Goal: Book appointment/travel/reservation

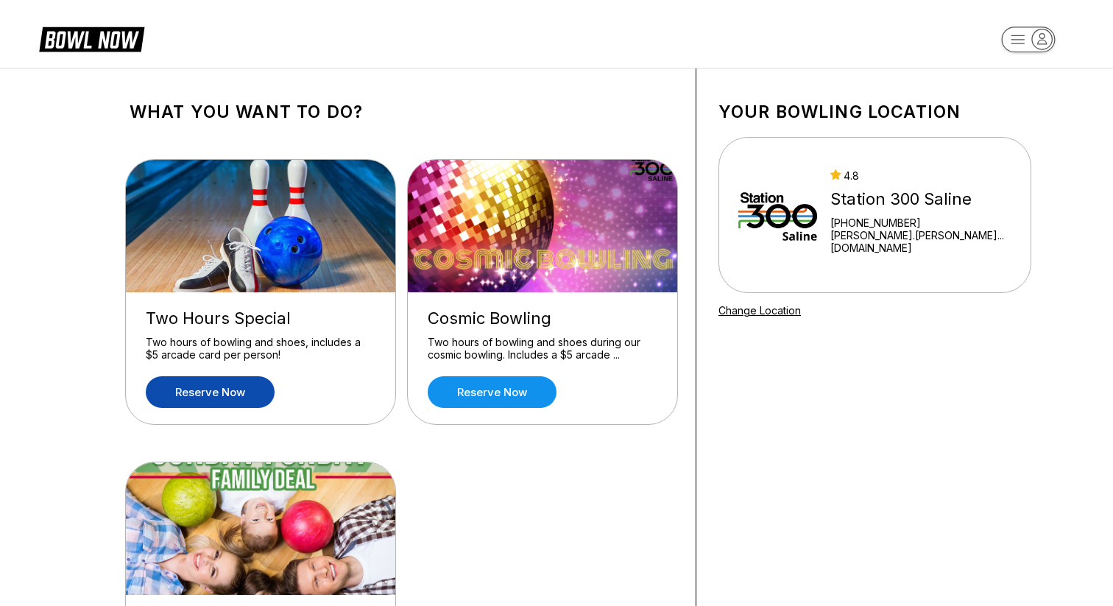
click at [230, 395] on link "Reserve now" at bounding box center [210, 392] width 129 height 32
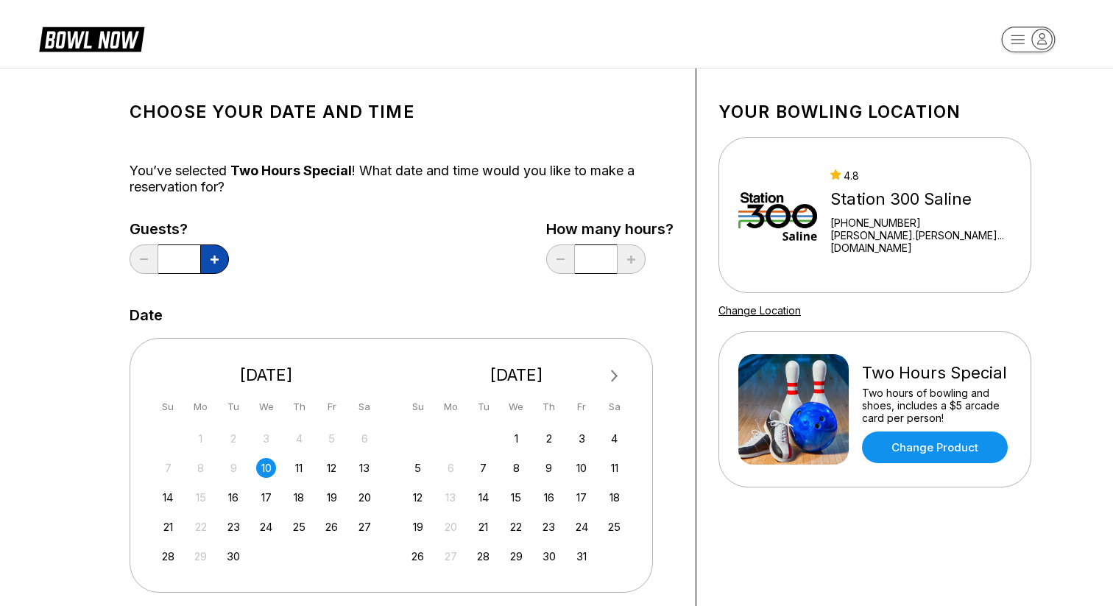
click at [214, 263] on button at bounding box center [214, 258] width 29 height 29
type input "*"
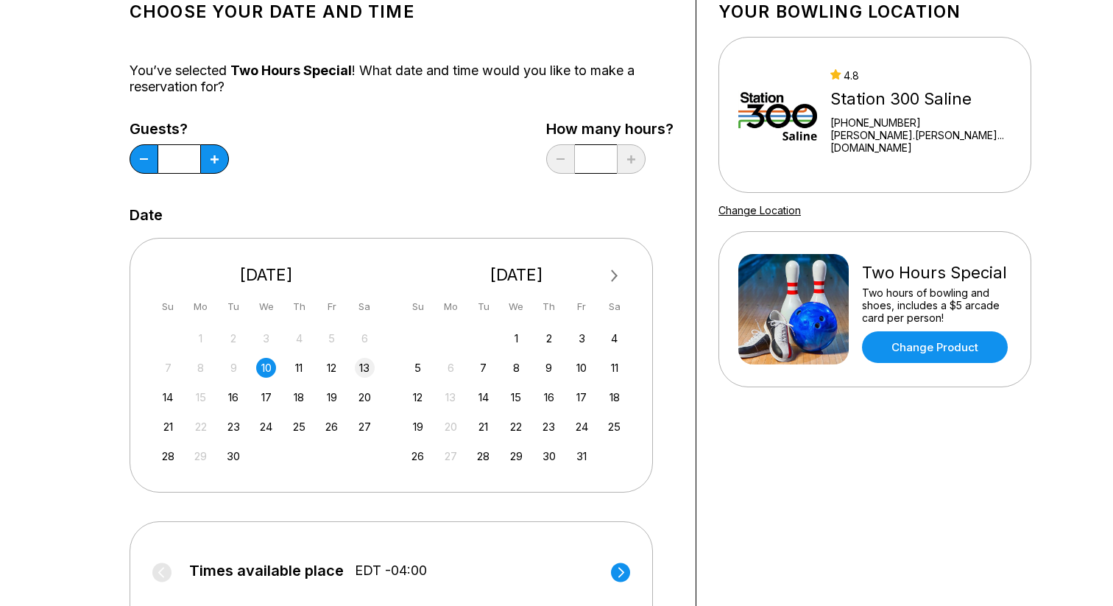
click at [361, 375] on div "13" at bounding box center [365, 368] width 20 height 20
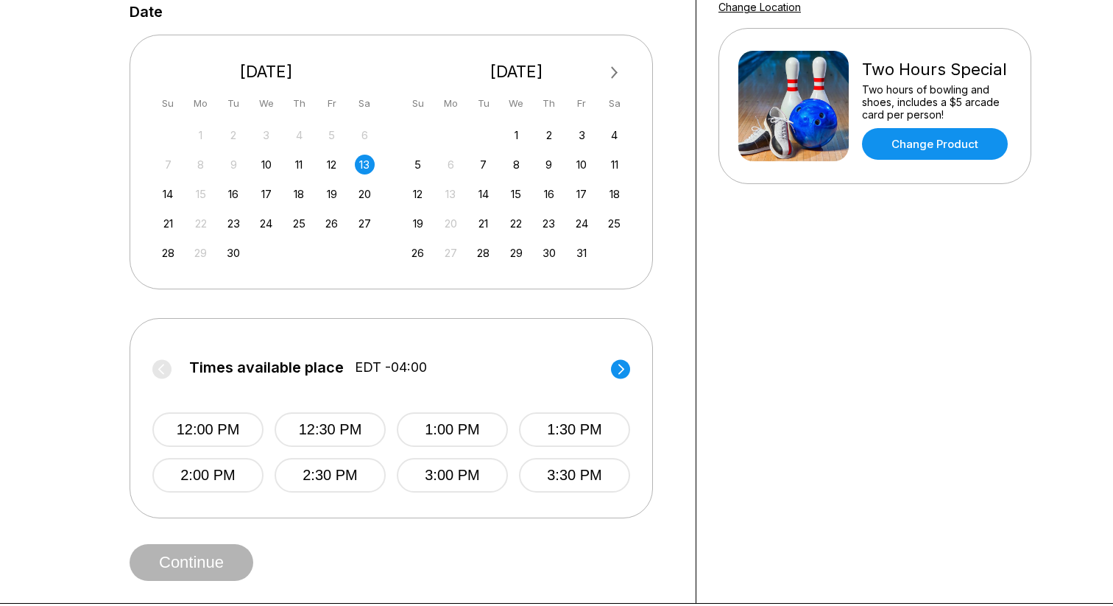
scroll to position [344, 0]
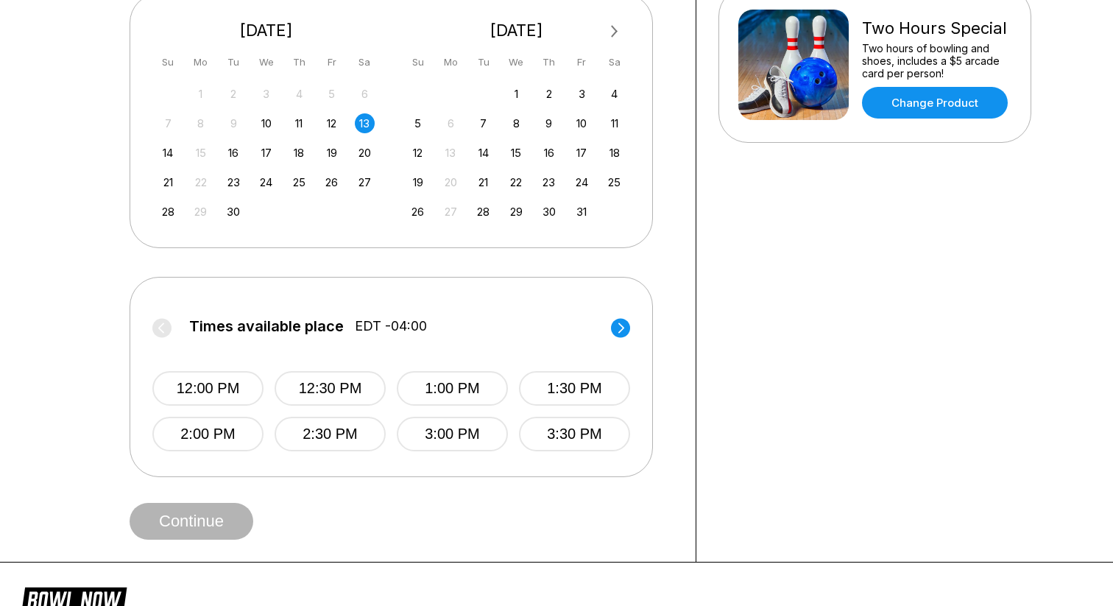
click at [618, 323] on circle at bounding box center [620, 327] width 19 height 19
click at [160, 325] on circle at bounding box center [161, 327] width 19 height 19
click at [626, 326] on circle at bounding box center [620, 327] width 19 height 19
click at [155, 327] on circle at bounding box center [161, 327] width 19 height 19
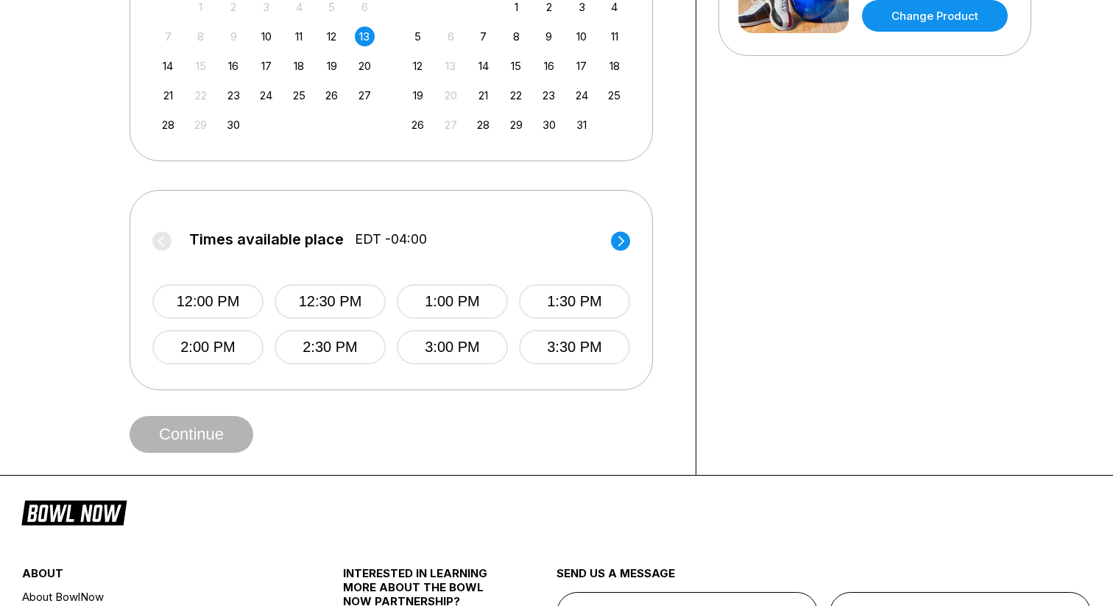
scroll to position [484, 0]
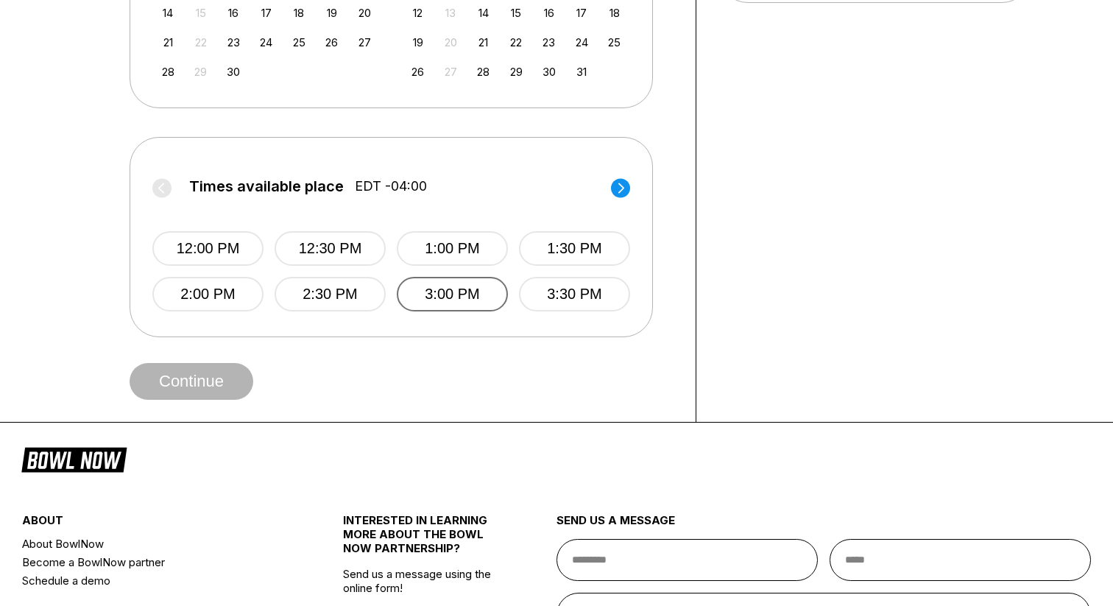
click at [422, 279] on button "3:00 PM" at bounding box center [452, 294] width 111 height 35
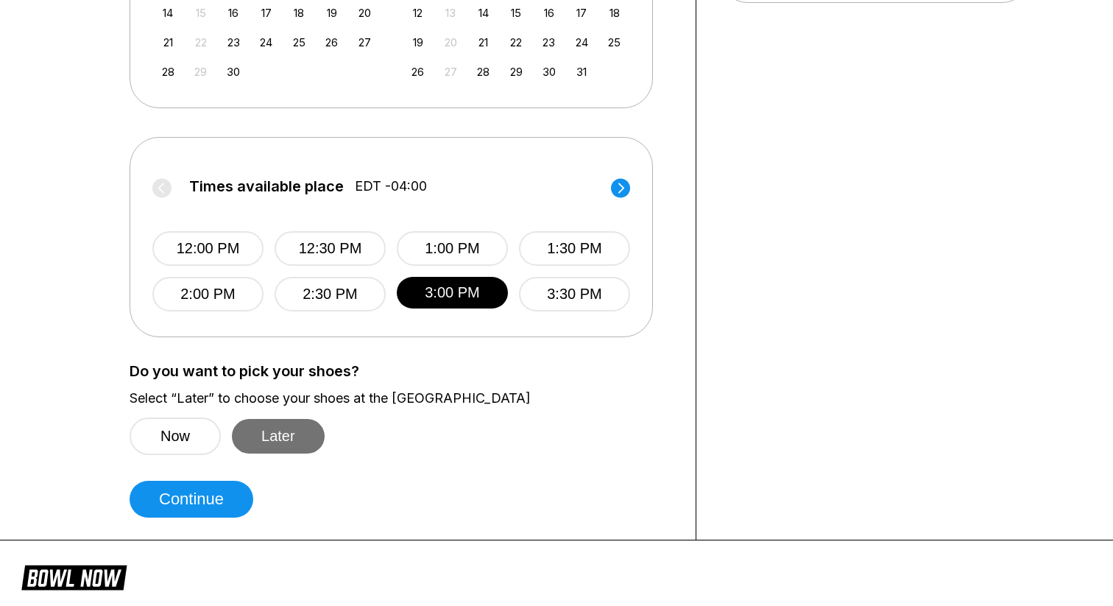
click at [277, 431] on button "Later" at bounding box center [278, 436] width 93 height 35
click at [183, 450] on button "Now" at bounding box center [175, 436] width 91 height 38
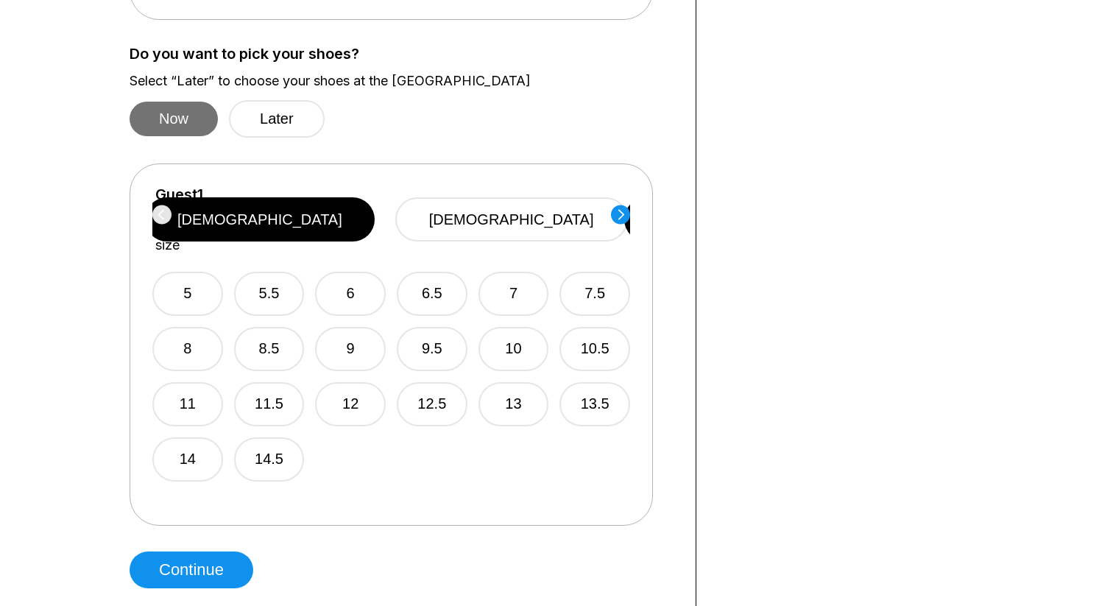
scroll to position [764, 0]
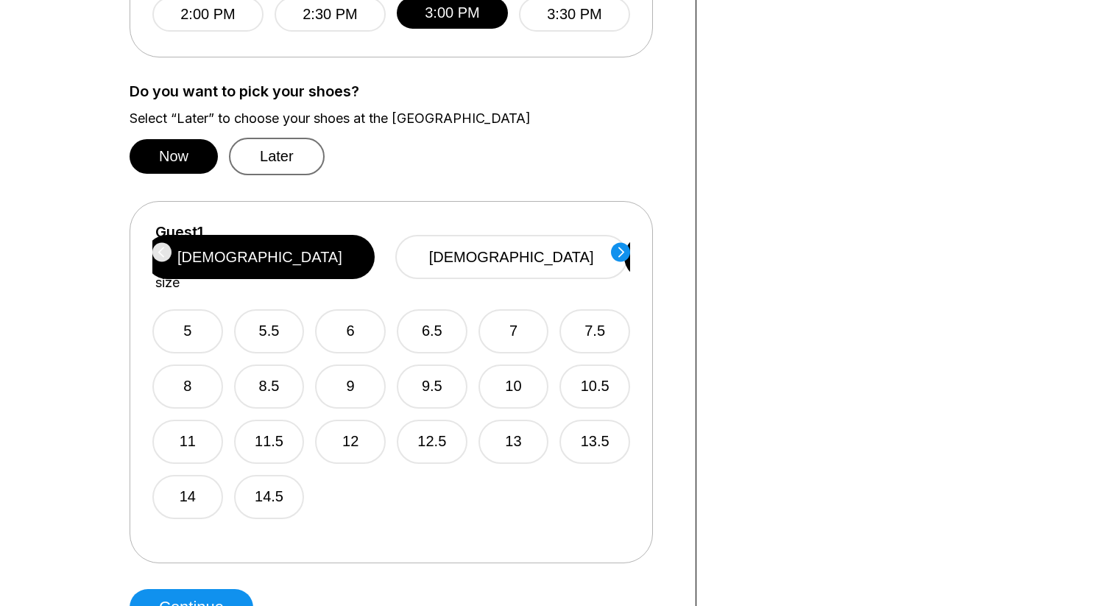
click at [265, 161] on button "Later" at bounding box center [277, 157] width 96 height 38
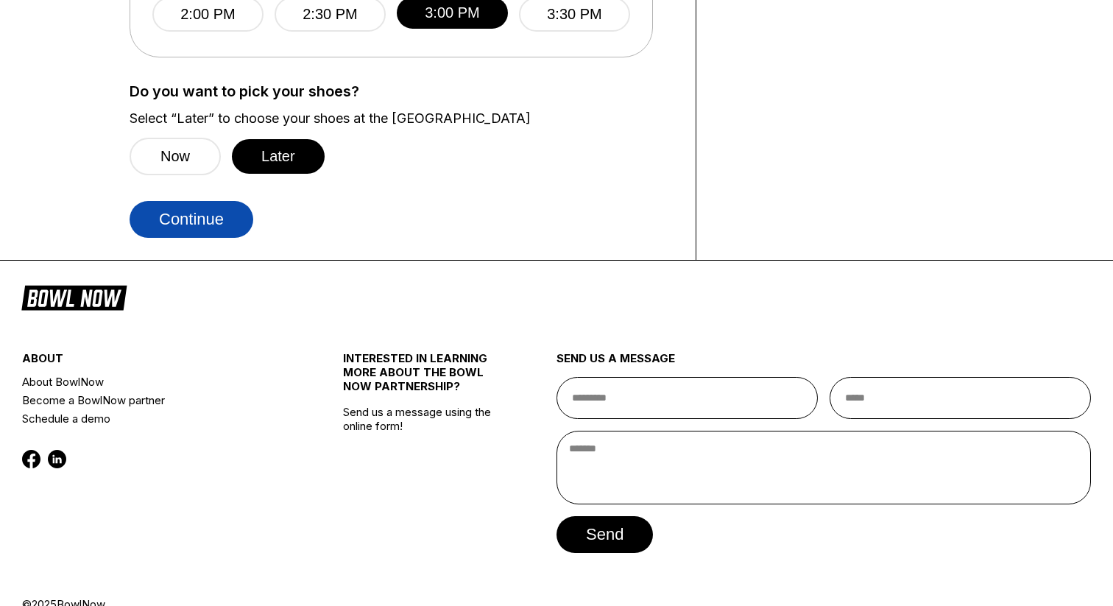
click at [227, 229] on button "Continue" at bounding box center [192, 219] width 124 height 37
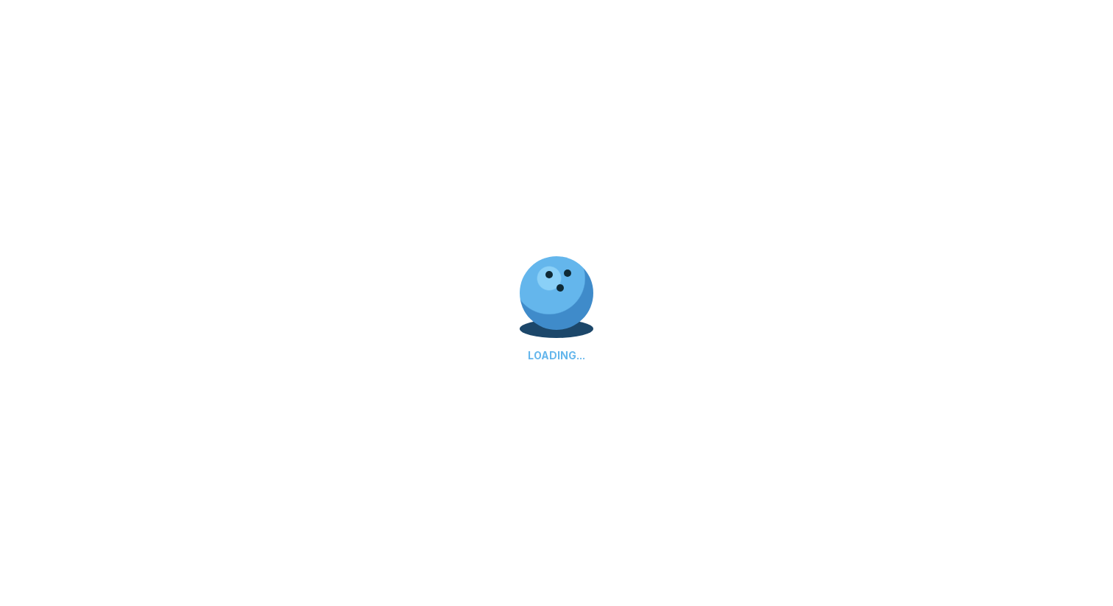
select select "**"
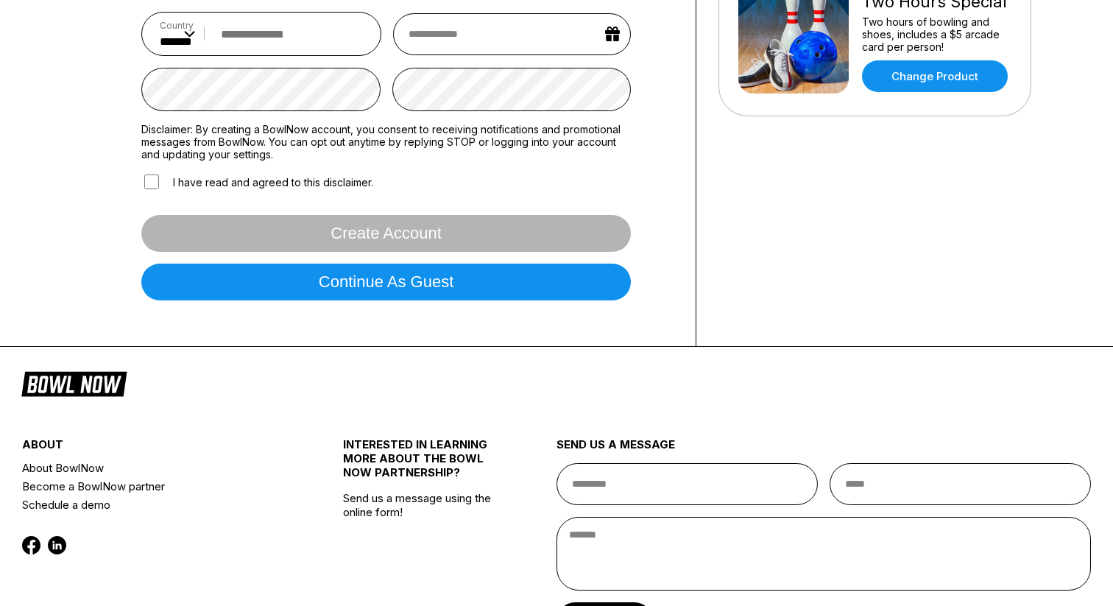
scroll to position [467, 0]
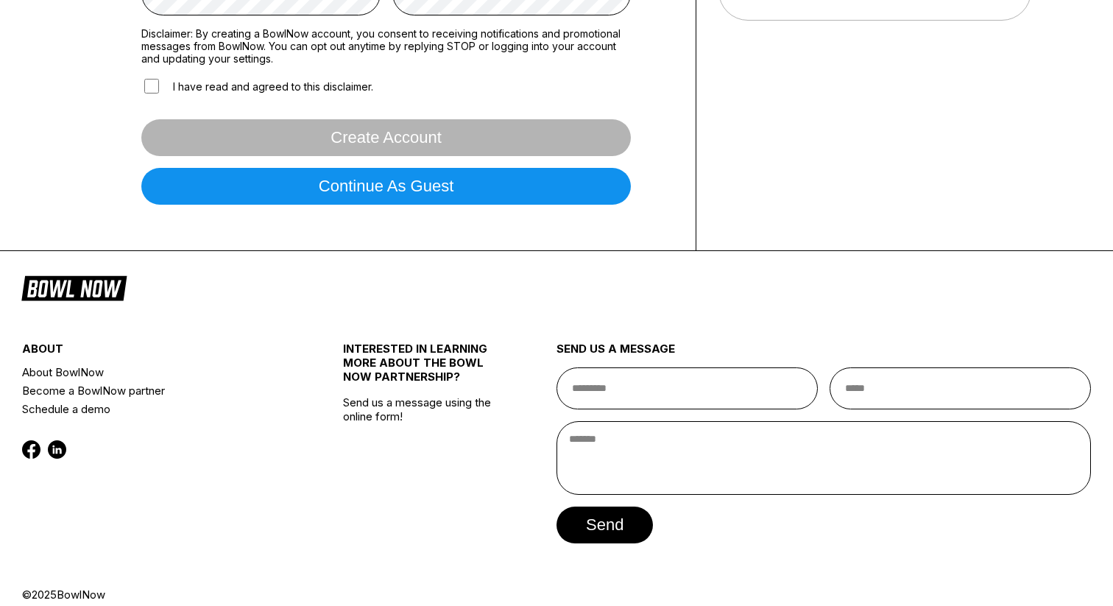
click at [353, 207] on form "Country ** * *** ** * *** ** * *** ** * ** ** * * ** * * ** * *** ** * *** ** *…" at bounding box center [385, 7] width 489 height 420
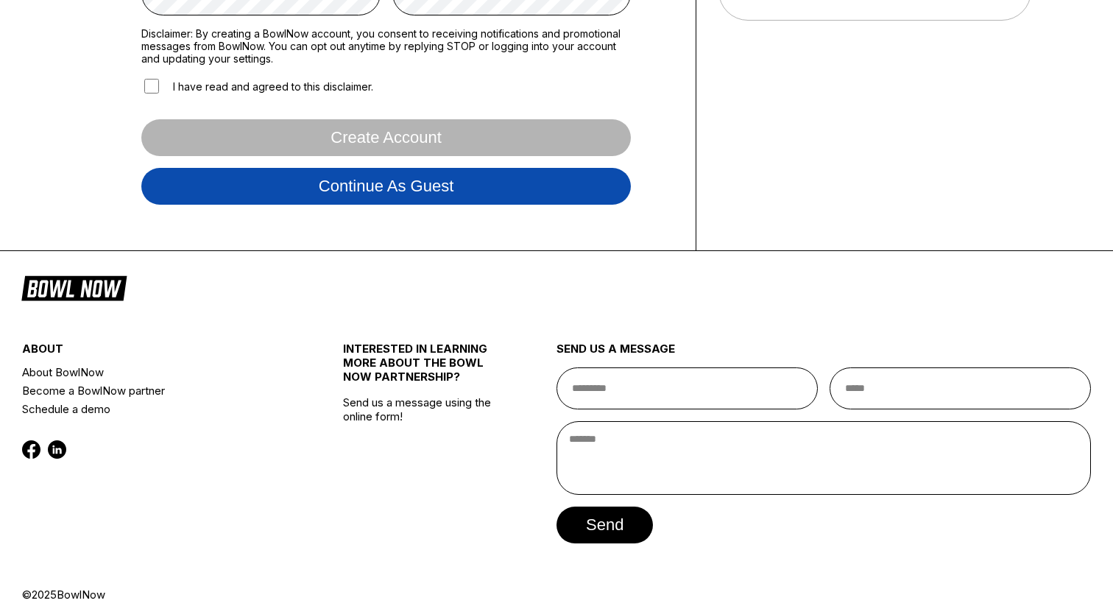
click at [358, 198] on button "Continue as guest" at bounding box center [385, 186] width 489 height 37
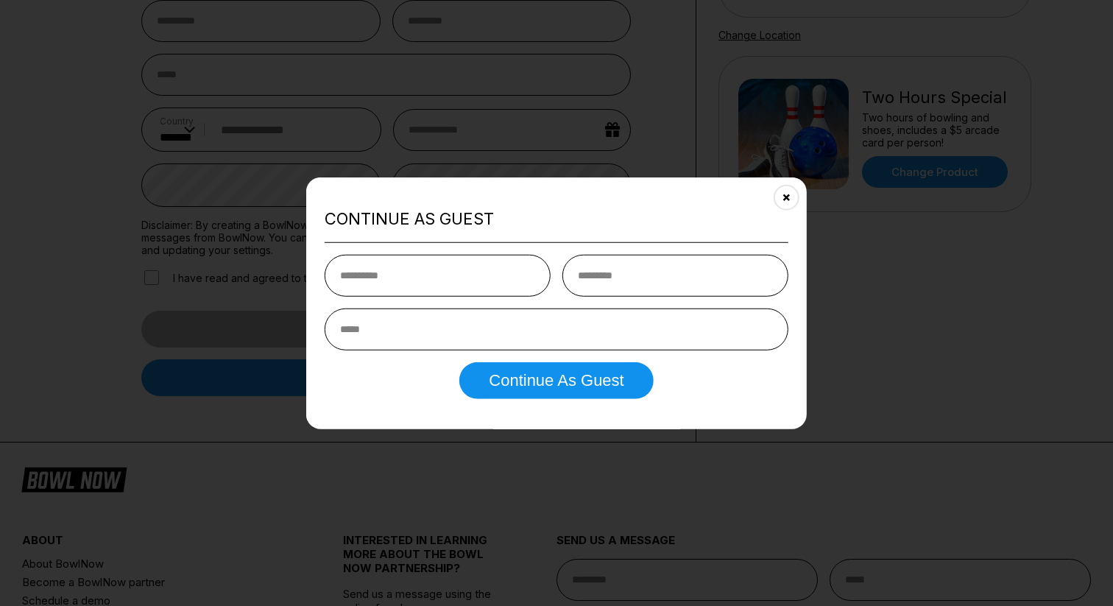
click at [397, 265] on input "text" at bounding box center [438, 276] width 226 height 42
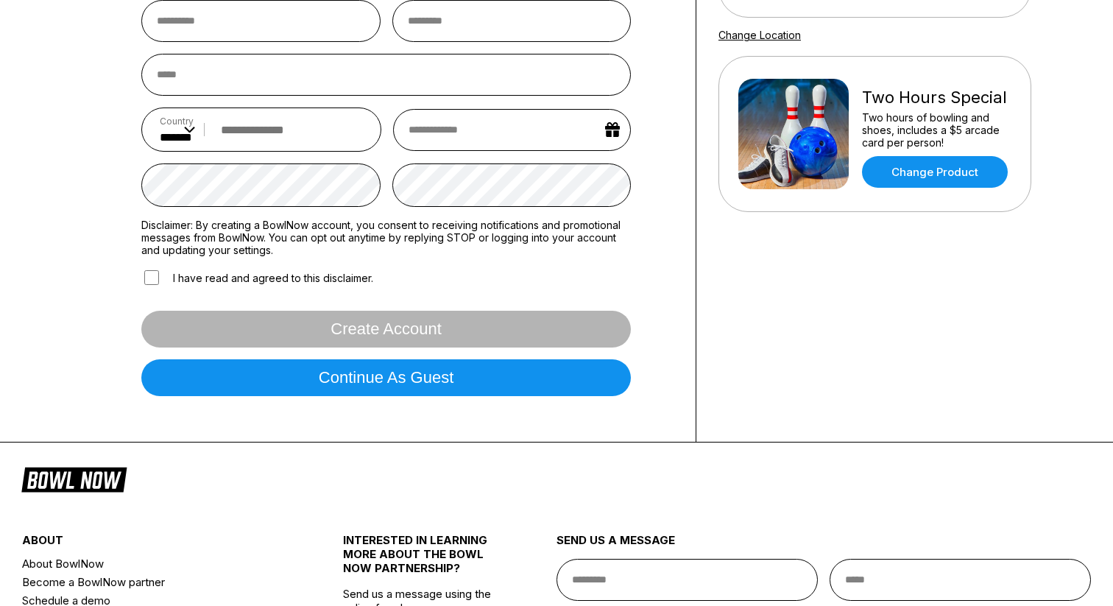
scroll to position [0, 0]
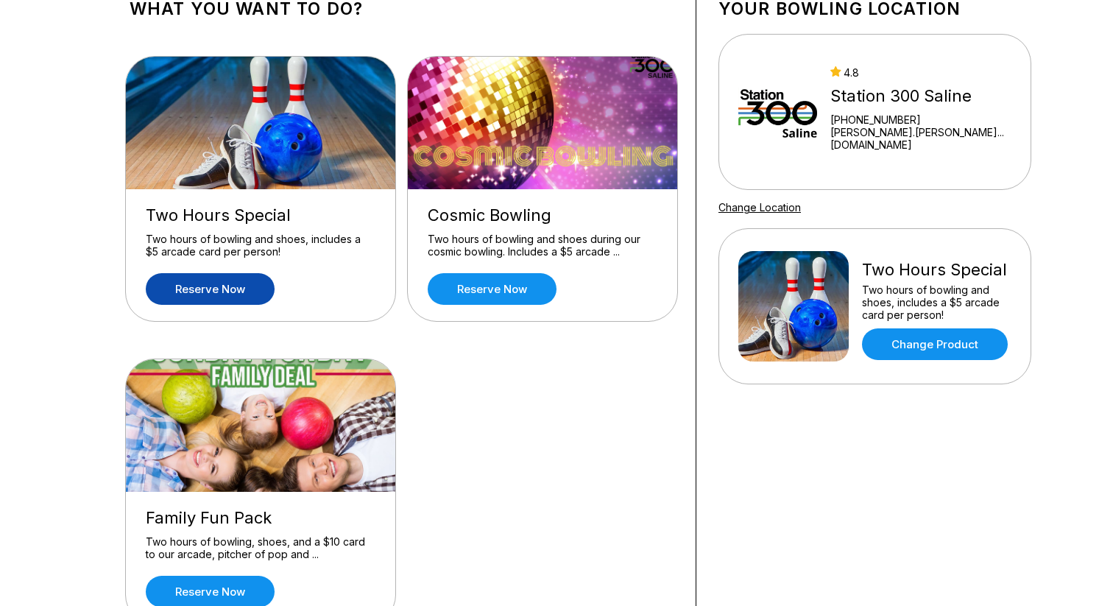
scroll to position [86, 0]
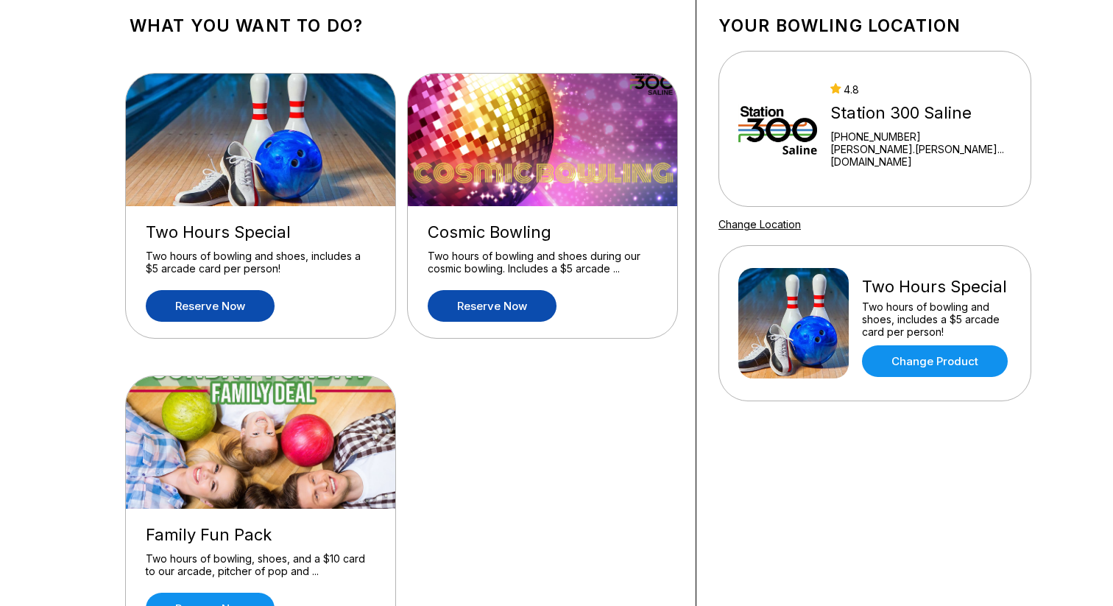
click at [453, 299] on link "Reserve now" at bounding box center [492, 306] width 129 height 32
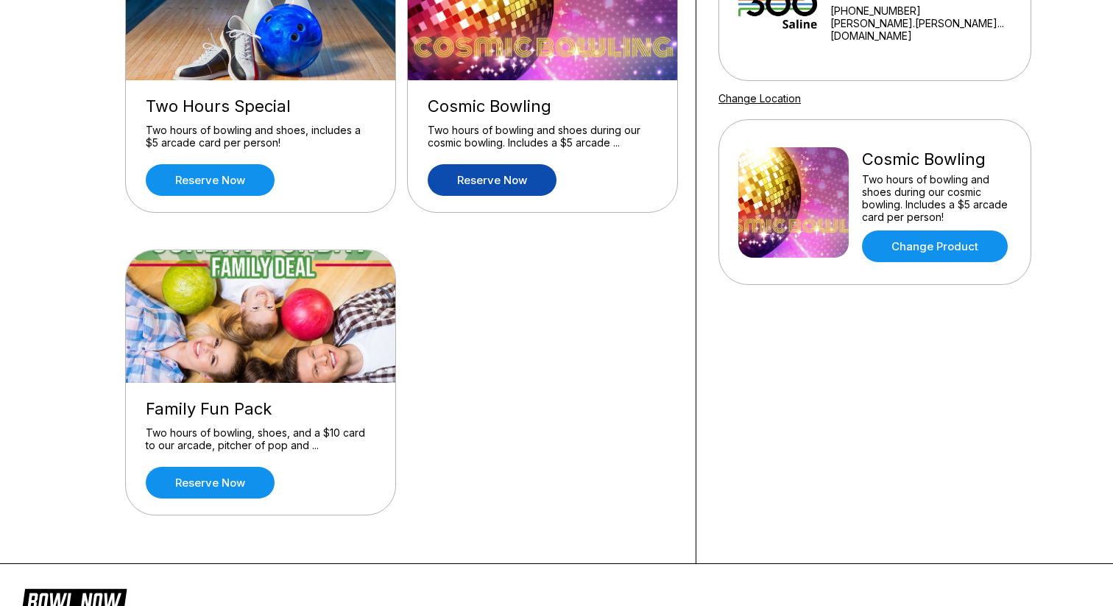
scroll to position [185, 0]
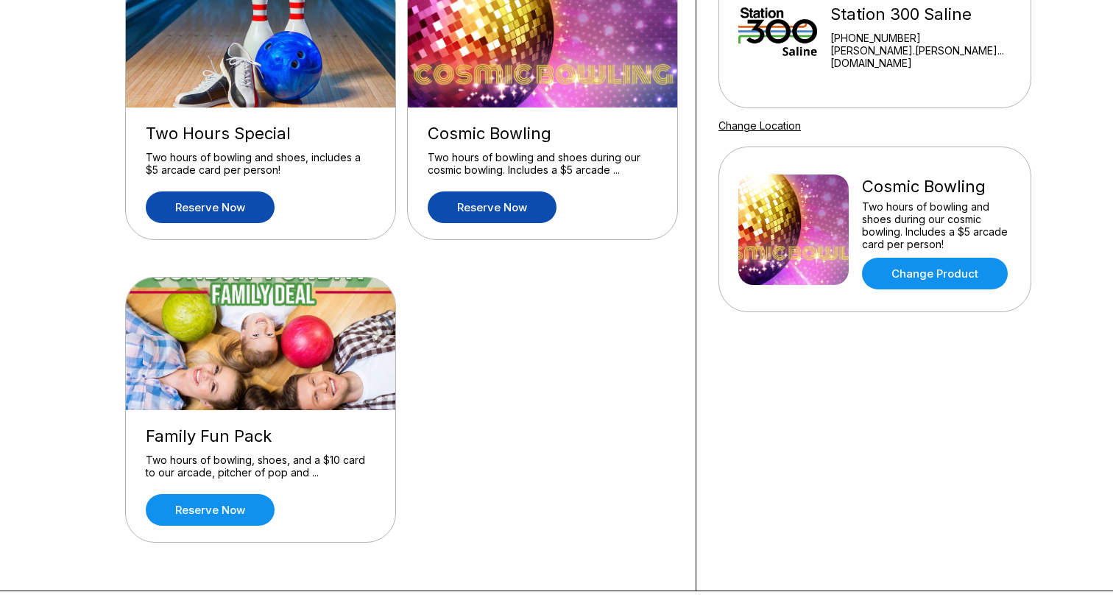
click at [224, 213] on link "Reserve now" at bounding box center [210, 207] width 129 height 32
